Goal: Information Seeking & Learning: Learn about a topic

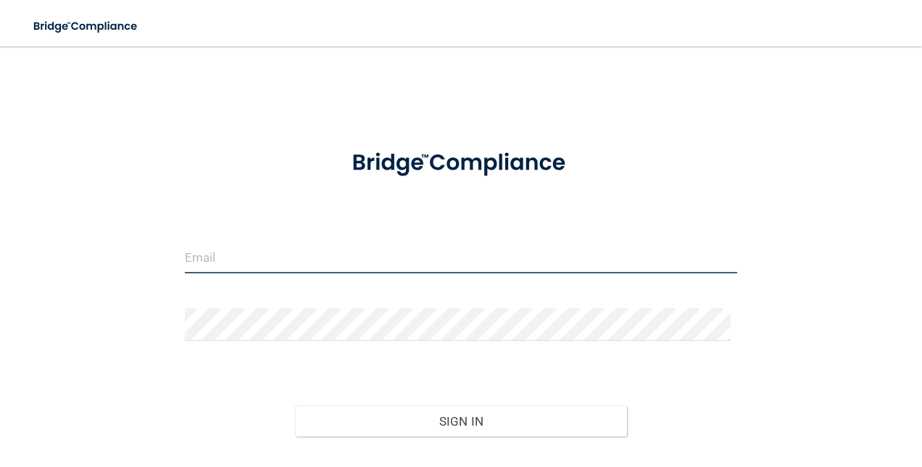
type input "[PERSON_NAME][EMAIL_ADDRESS][PERSON_NAME][DOMAIN_NAME]"
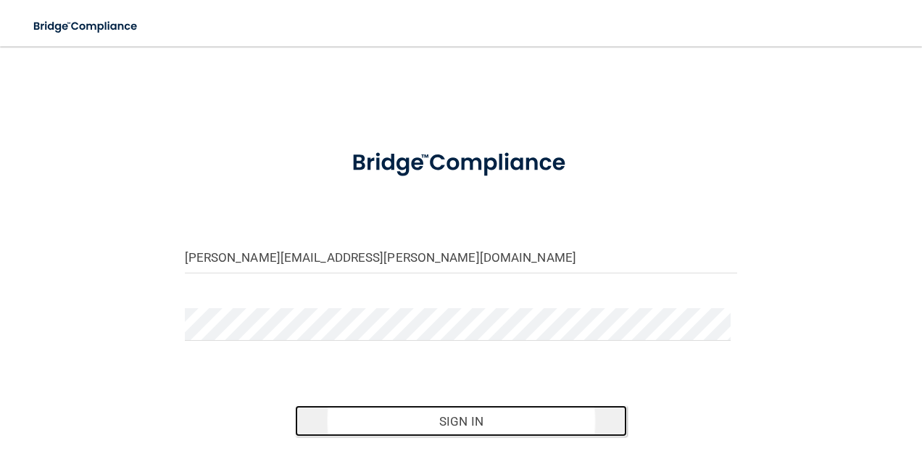
click at [491, 416] on button "Sign In" at bounding box center [461, 421] width 332 height 32
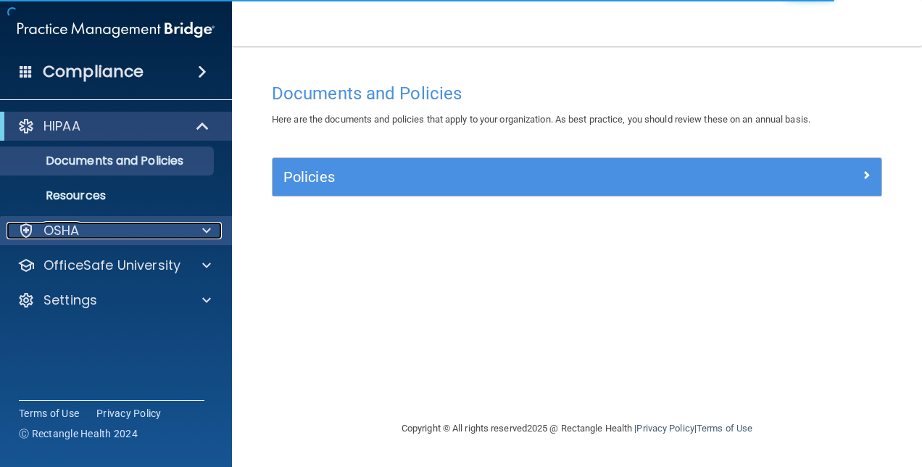
click at [136, 228] on div "OSHA" at bounding box center [97, 230] width 180 height 17
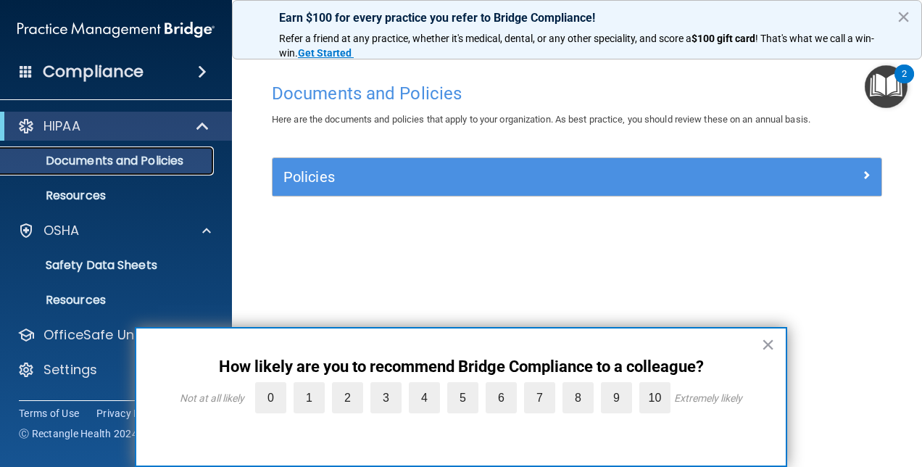
click at [72, 158] on p "Documents and Policies" at bounding box center [108, 161] width 198 height 15
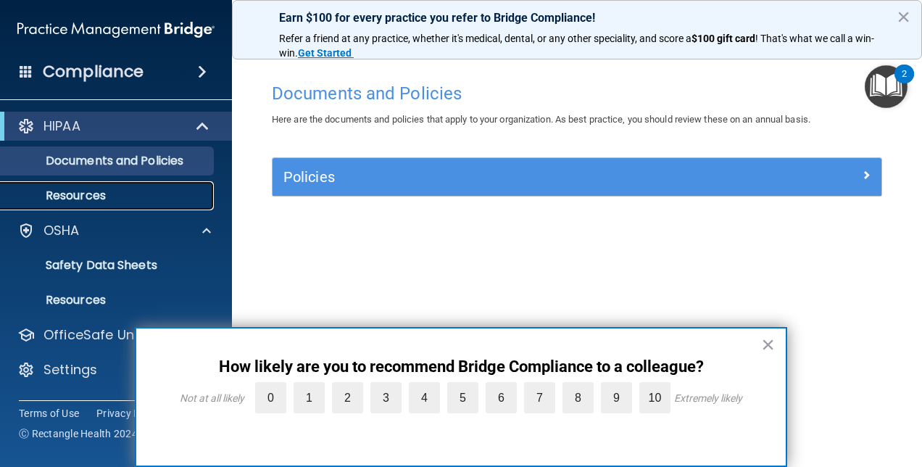
click at [65, 190] on p "Resources" at bounding box center [108, 196] width 198 height 15
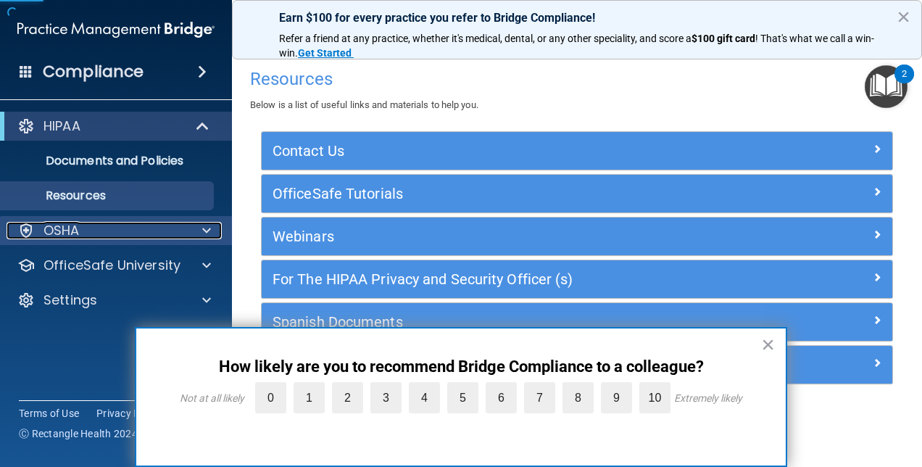
click at [71, 235] on p "OSHA" at bounding box center [62, 230] width 36 height 17
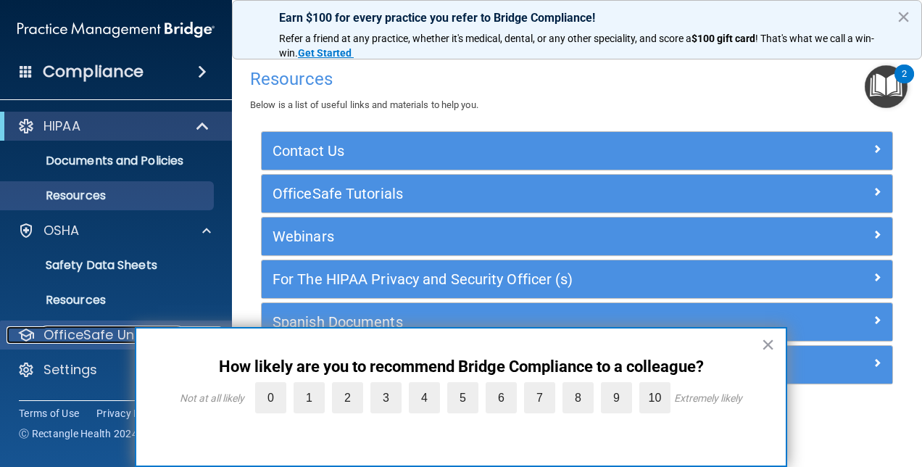
click at [64, 338] on p "OfficeSafe University" at bounding box center [112, 334] width 137 height 17
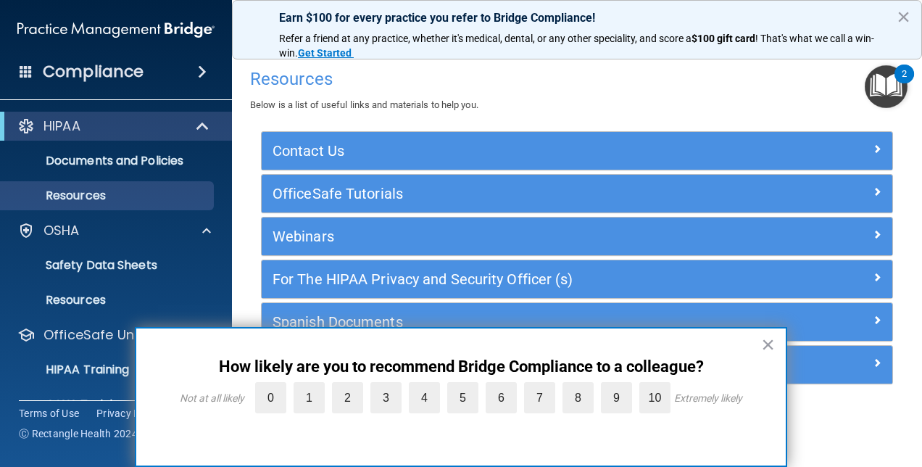
click at [922, 306] on html "Compliance HIPAA Documents and Policies Report an Incident Business Associates …" at bounding box center [461, 233] width 922 height 467
click at [767, 345] on button "×" at bounding box center [768, 344] width 14 height 23
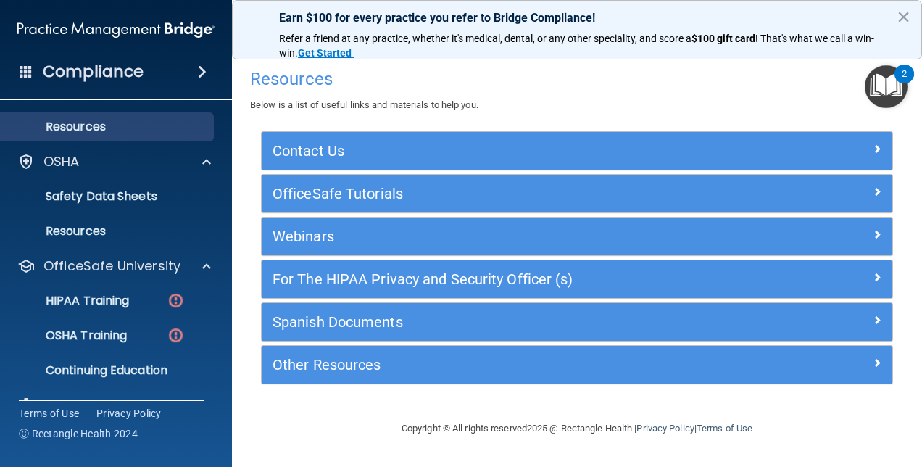
scroll to position [100, 0]
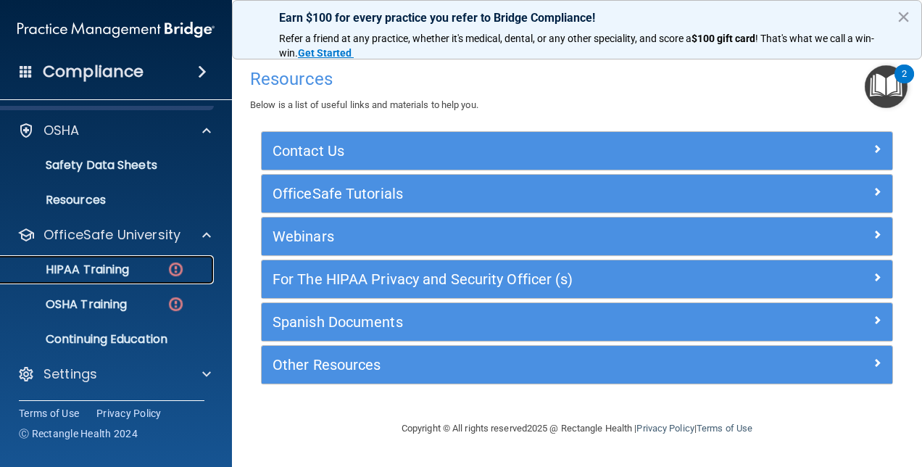
click at [83, 281] on link "HIPAA Training" at bounding box center [99, 269] width 228 height 29
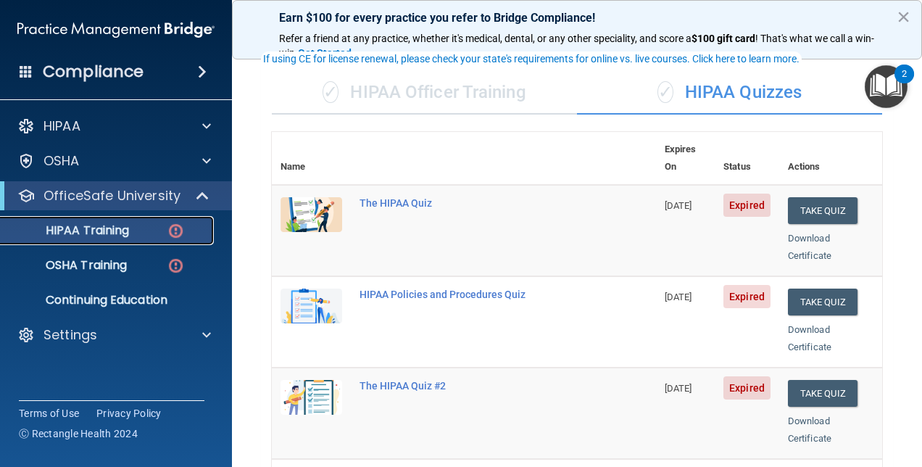
scroll to position [88, 0]
click at [663, 215] on td "09/04/2025" at bounding box center [685, 229] width 59 height 91
click at [534, 219] on td "The HIPAA Quiz" at bounding box center [503, 229] width 305 height 91
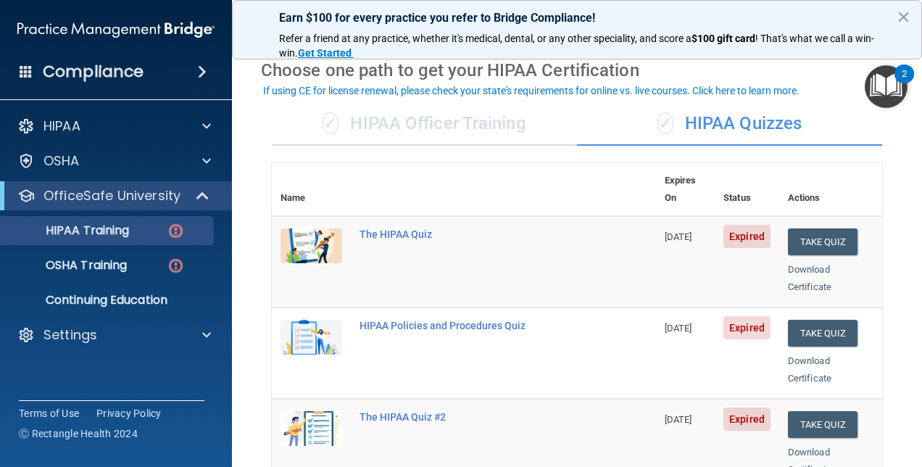
scroll to position [18, 0]
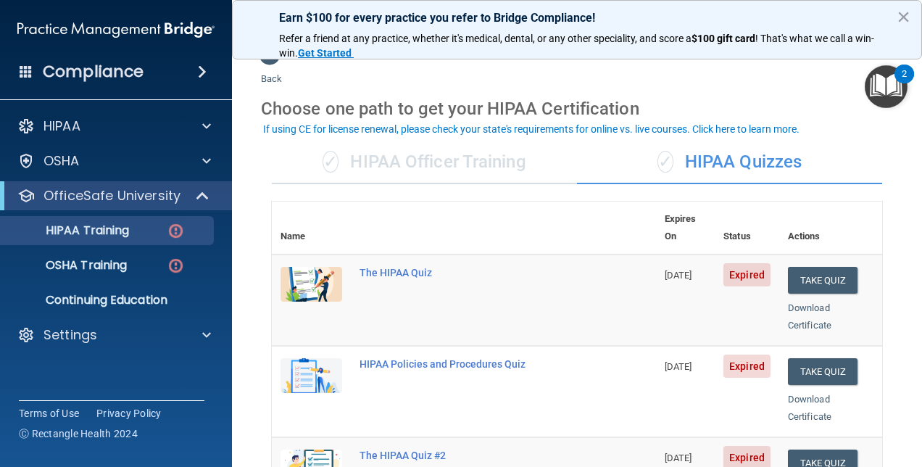
click at [434, 166] on div "✓ HIPAA Officer Training" at bounding box center [424, 163] width 305 height 44
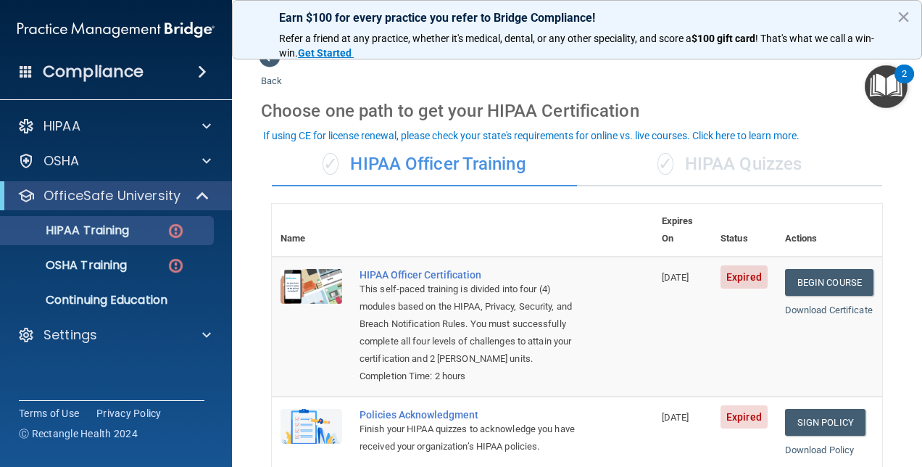
scroll to position [0, 0]
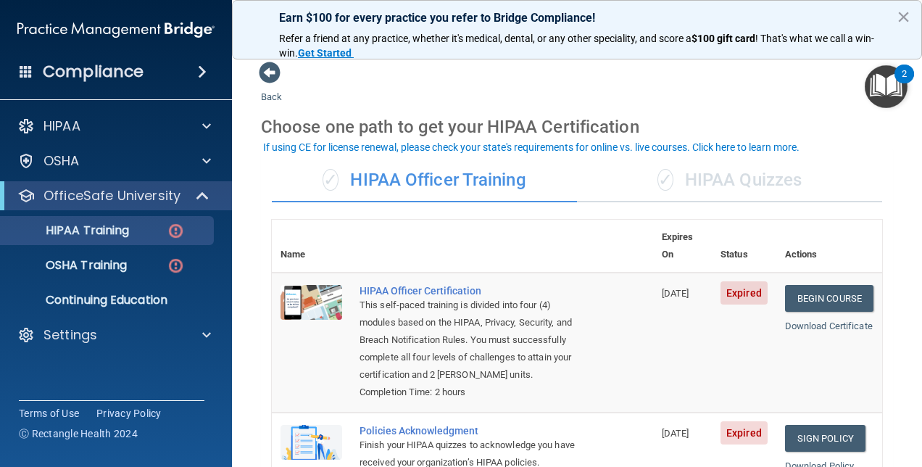
click at [418, 180] on div "✓ HIPAA Officer Training" at bounding box center [424, 181] width 305 height 44
click at [797, 285] on link "Begin Course" at bounding box center [829, 298] width 88 height 27
click at [707, 193] on div "✓ HIPAA Quizzes" at bounding box center [729, 181] width 305 height 44
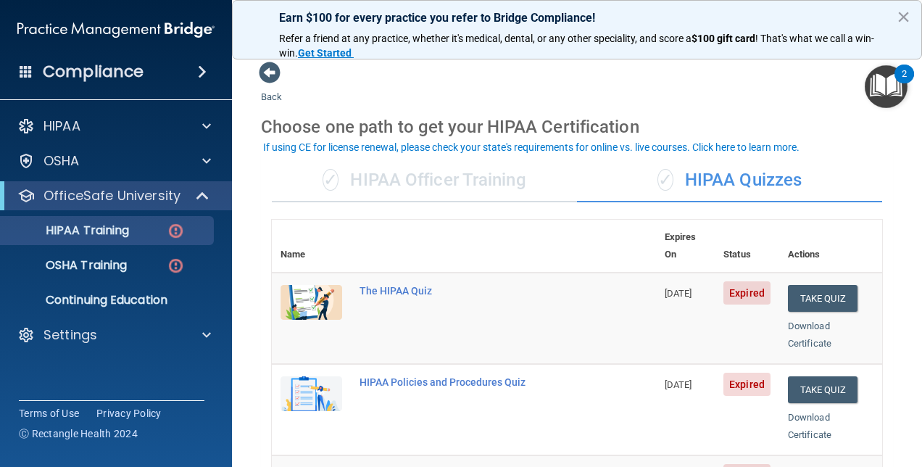
click at [437, 176] on div "✓ HIPAA Officer Training" at bounding box center [424, 181] width 305 height 44
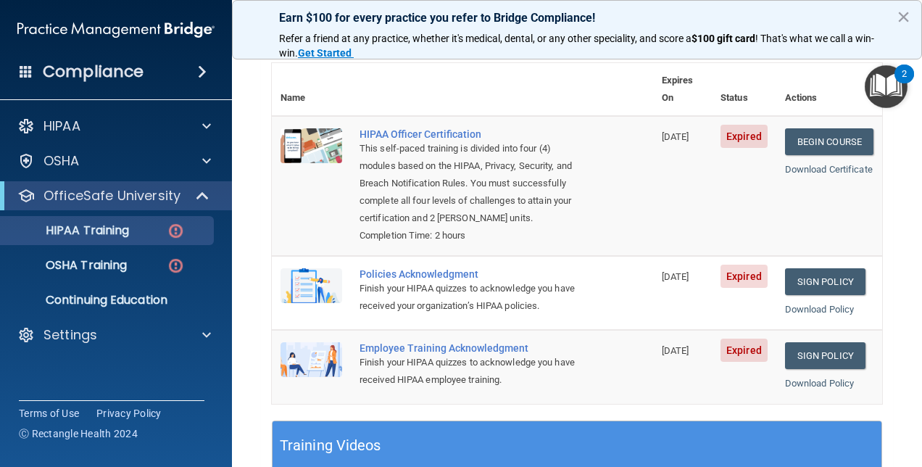
scroll to position [130, 0]
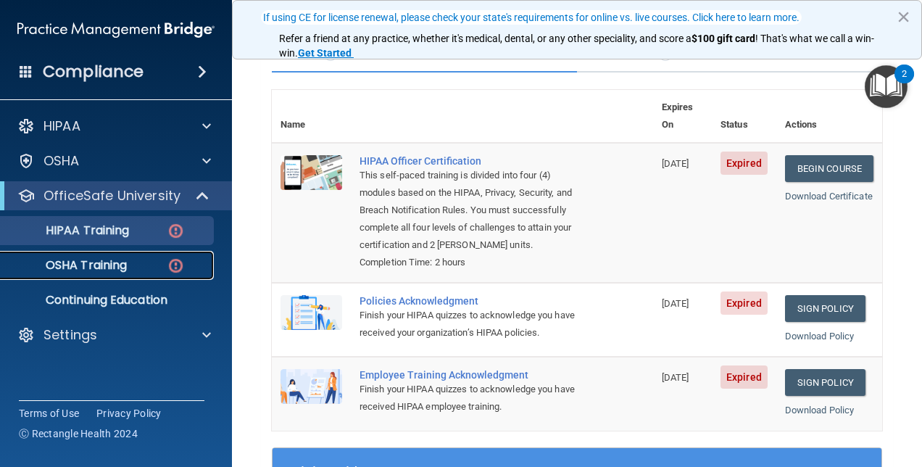
click at [122, 262] on p "OSHA Training" at bounding box center [67, 265] width 117 height 15
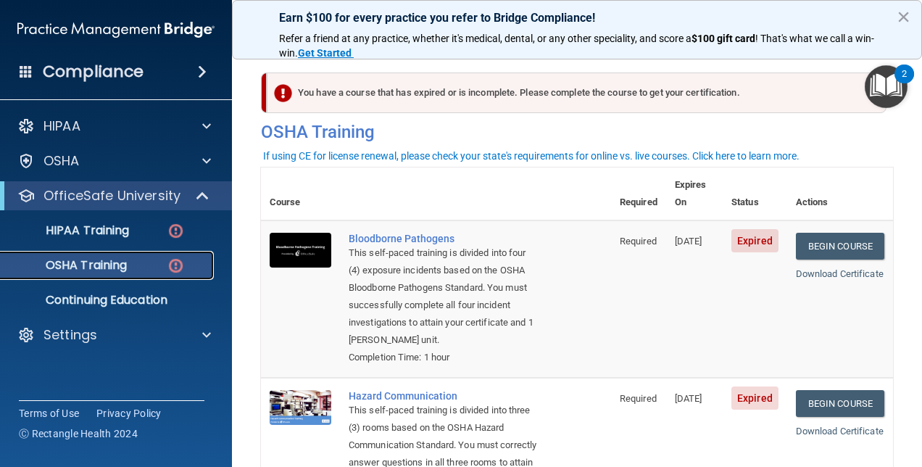
click at [122, 262] on p "OSHA Training" at bounding box center [67, 265] width 117 height 15
click at [851, 20] on p "Earn $100 for every practice you refer to Bridge Compliance!" at bounding box center [577, 18] width 596 height 14
